Goal: Find specific page/section: Find specific page/section

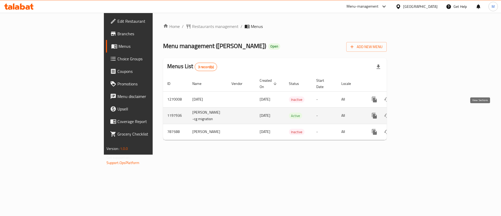
click at [415, 112] on icon "enhanced table" at bounding box center [412, 115] width 6 height 6
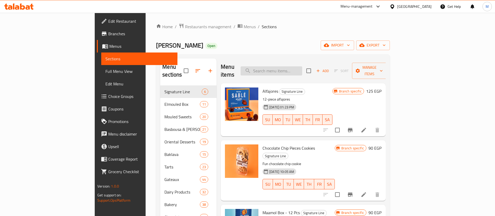
click at [302, 66] on input "search" at bounding box center [272, 70] width 62 height 9
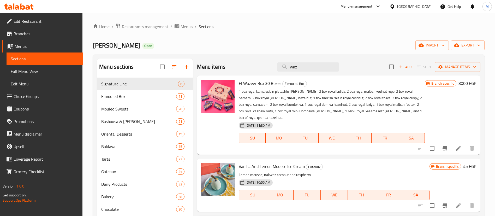
type input "waz"
click at [405, 120] on div "[DATE] 11:30 PM SU MO TU WE TH FR SA" at bounding box center [332, 134] width 190 height 28
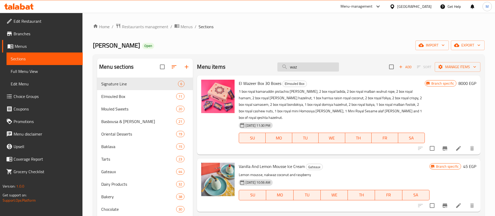
click at [312, 64] on input "waz" at bounding box center [308, 66] width 62 height 9
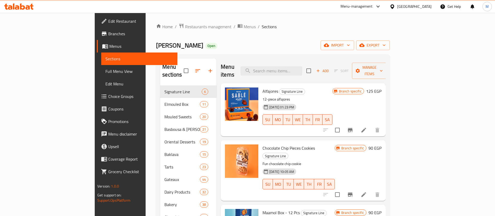
click at [254, 49] on div "[PERSON_NAME] Open import export" at bounding box center [273, 45] width 234 height 10
click at [224, 67] on h2 "Menu items" at bounding box center [228, 71] width 14 height 16
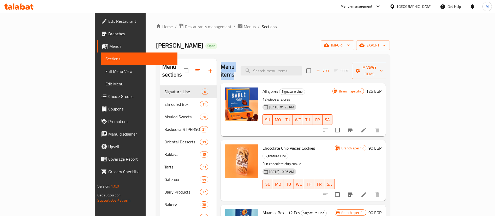
click at [224, 67] on h2 "Menu items" at bounding box center [228, 71] width 14 height 16
click at [234, 68] on div "Menu items Add Sort Manage items" at bounding box center [303, 70] width 165 height 25
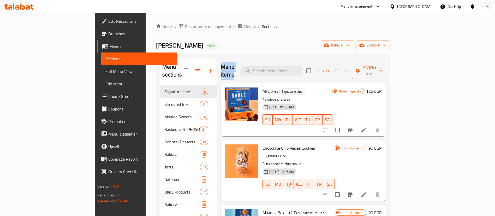
click at [234, 68] on div "Menu items Add Sort Manage items" at bounding box center [303, 70] width 165 height 25
